Goal: Transaction & Acquisition: Purchase product/service

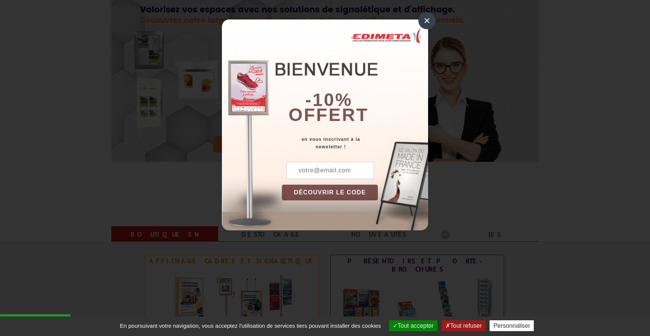
scroll to position [87, 0]
click at [425, 24] on div "×" at bounding box center [427, 20] width 17 height 17
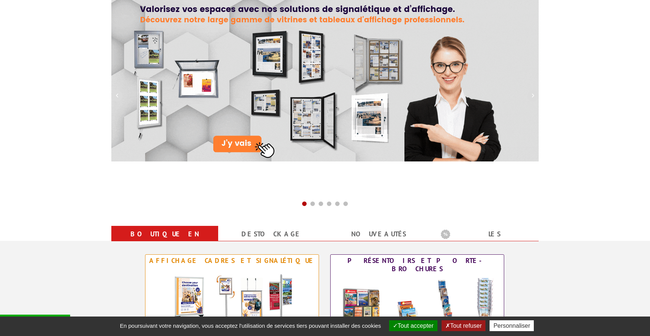
click at [418, 323] on button "Tout accepter" at bounding box center [413, 326] width 48 height 11
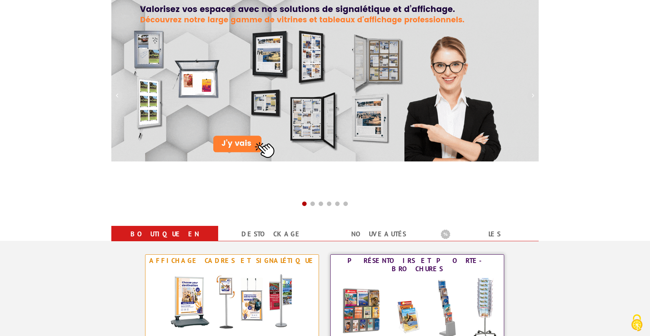
scroll to position [0, 0]
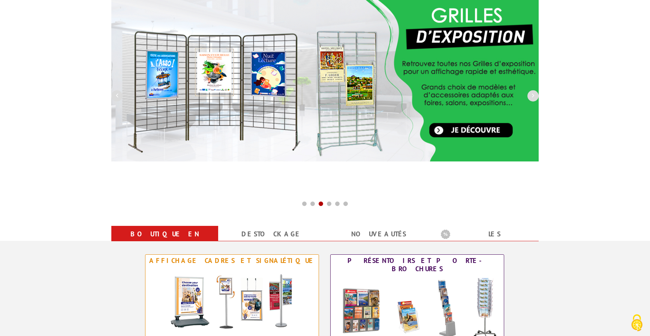
click at [313, 189] on div at bounding box center [539, 94] width 5131 height 203
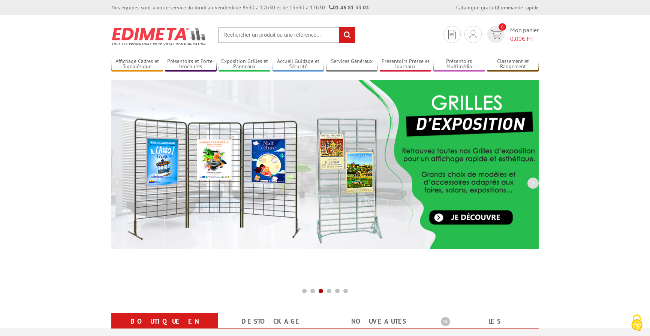
click at [268, 36] on input "text" at bounding box center [286, 35] width 137 height 16
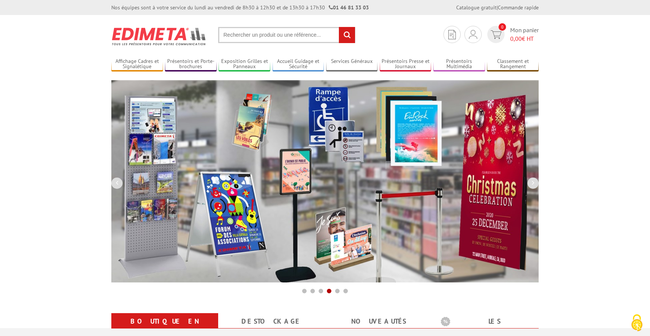
click at [256, 37] on input "text" at bounding box center [286, 35] width 137 height 16
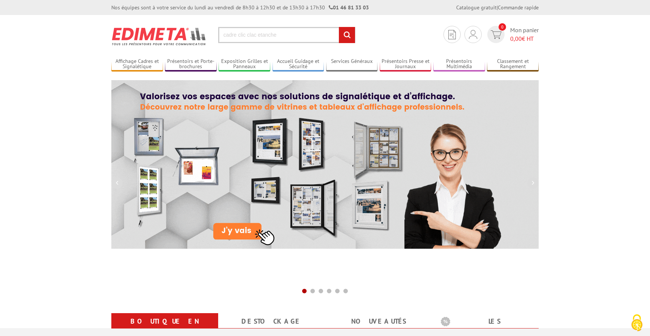
type input "cadre clic clac etanche"
click at [339, 27] on input "rechercher" at bounding box center [347, 35] width 16 height 16
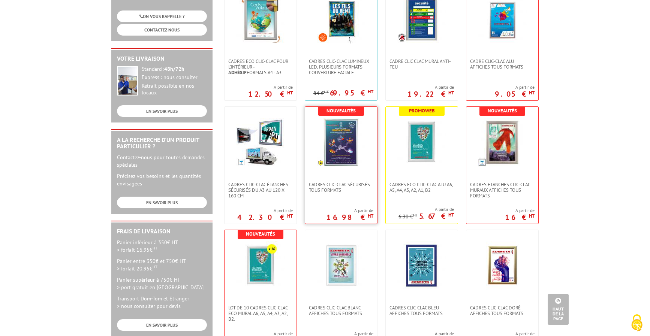
scroll to position [145, 0]
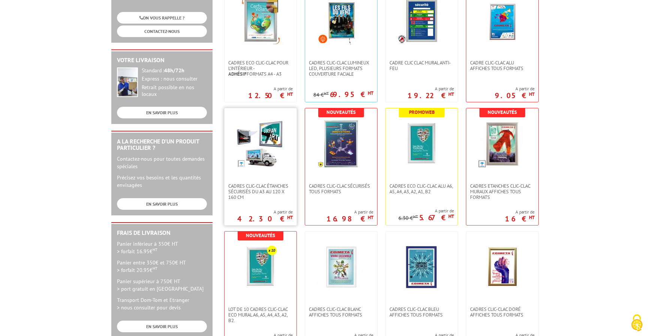
click at [264, 164] on img at bounding box center [260, 144] width 49 height 49
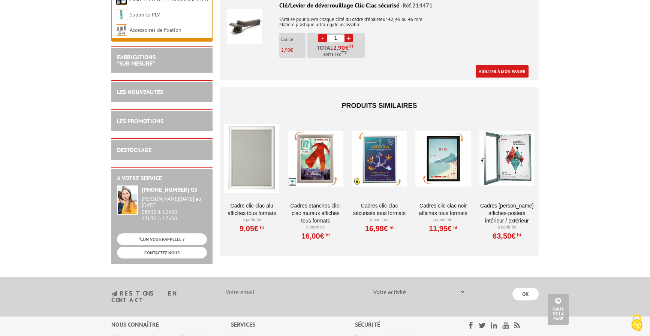
scroll to position [1024, 0]
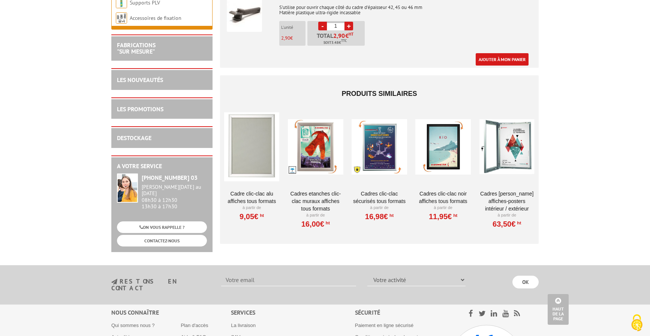
click at [491, 144] on div at bounding box center [507, 147] width 55 height 75
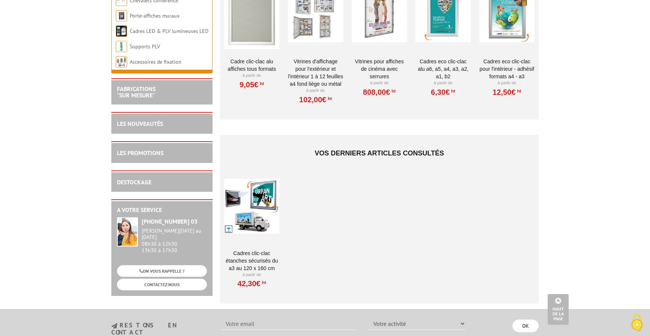
scroll to position [875, 0]
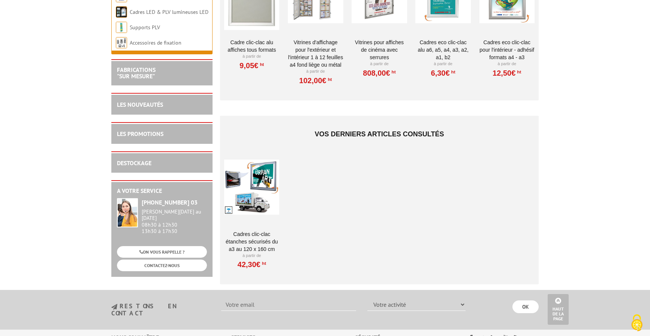
click at [263, 176] on div at bounding box center [251, 187] width 55 height 75
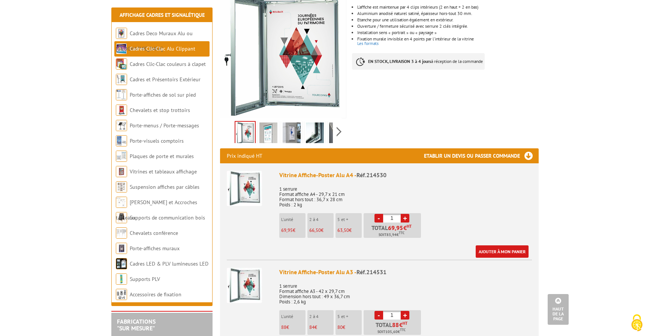
scroll to position [72, 0]
